Goal: Information Seeking & Learning: Understand process/instructions

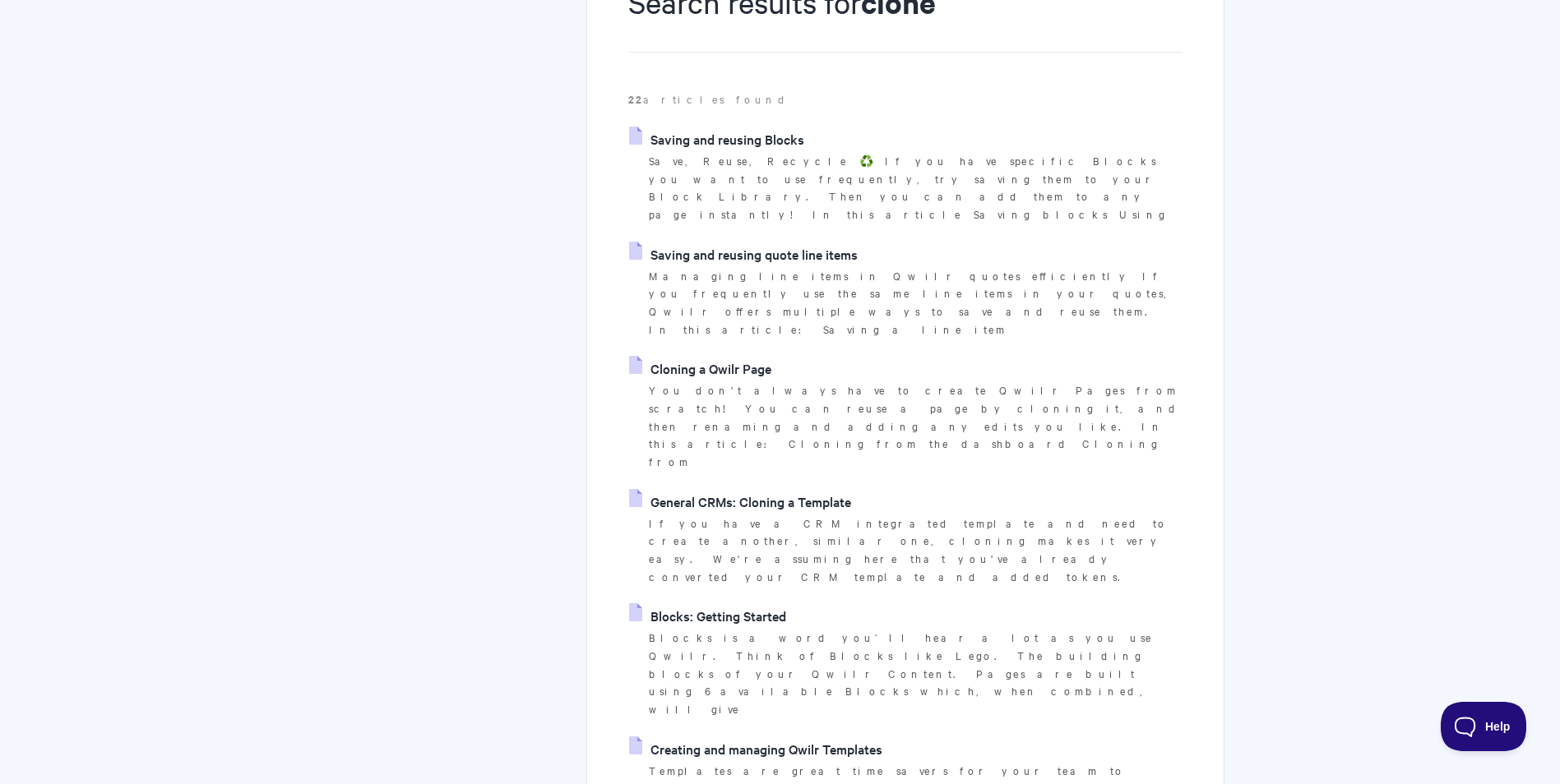
scroll to position [247, 0]
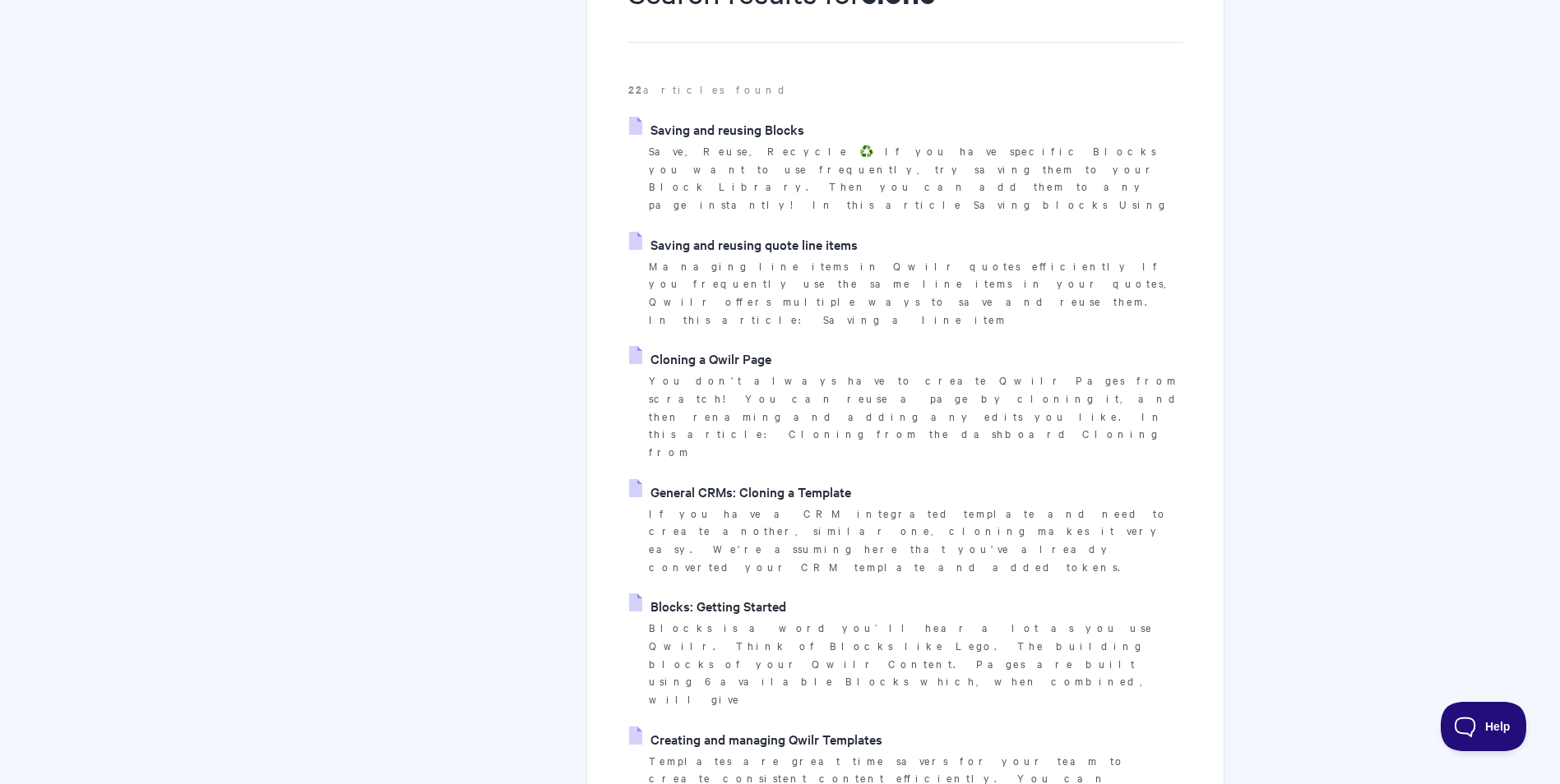
click at [713, 346] on link "Cloning a Qwilr Page" at bounding box center [700, 358] width 143 height 24
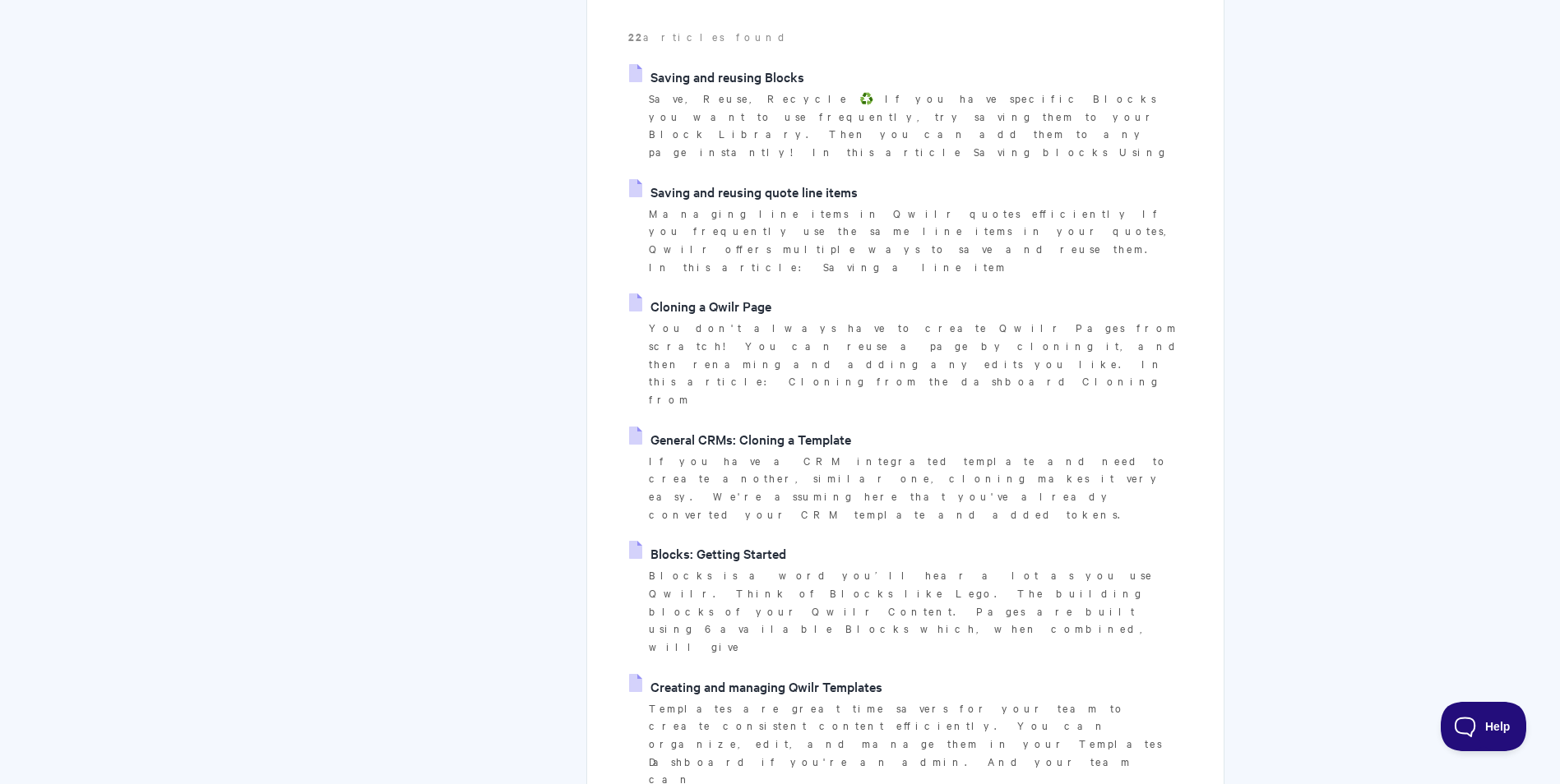
scroll to position [329, 0]
